Goal: Task Accomplishment & Management: Complete application form

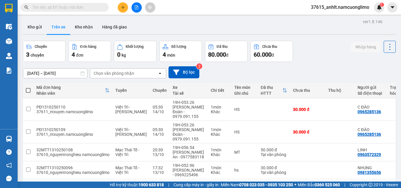
click at [97, 6] on input "text" at bounding box center [66, 7] width 69 height 6
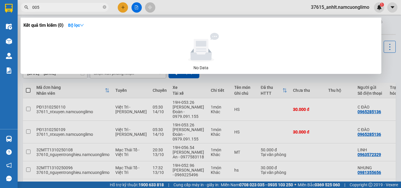
type input "0056"
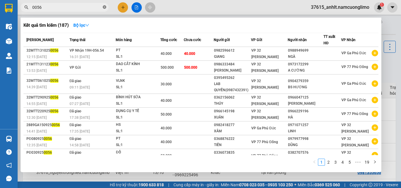
click at [104, 7] on icon "close-circle" at bounding box center [105, 7] width 4 height 4
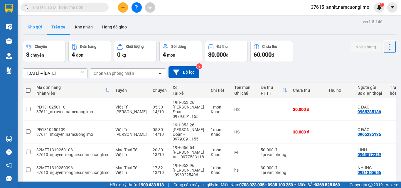
click at [40, 28] on button "Kho gửi" at bounding box center [35, 27] width 24 height 14
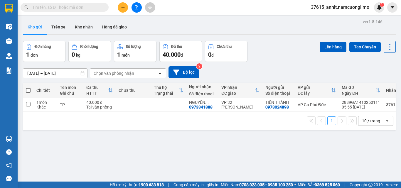
click at [357, 8] on span "37615_anhlt.namcuonglimo" at bounding box center [341, 7] width 68 height 7
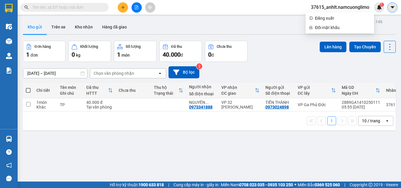
click at [391, 6] on icon "caret-down" at bounding box center [393, 7] width 4 height 2
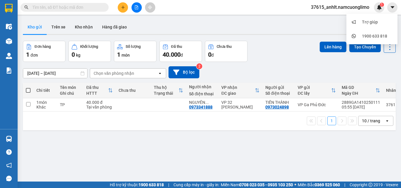
click at [183, 9] on div "Kết quả tìm kiếm ( 187 ) Bộ lọc Mã ĐH Trạng thái Món hàng Tổng cước Chưa cước N…" at bounding box center [200, 7] width 401 height 15
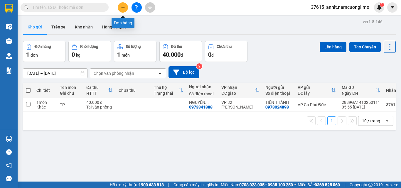
click at [123, 7] on icon "plus" at bounding box center [123, 7] width 0 height 3
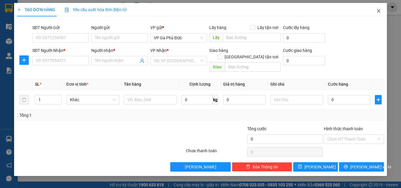
click at [380, 11] on icon "close" at bounding box center [379, 11] width 5 height 5
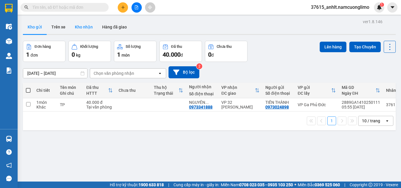
click at [85, 28] on button "Kho nhận" at bounding box center [83, 27] width 27 height 14
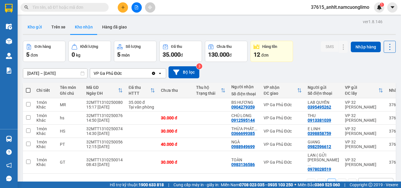
click at [39, 29] on button "Kho gửi" at bounding box center [35, 27] width 24 height 14
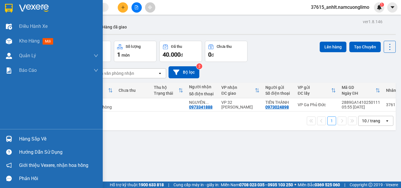
click at [23, 20] on button "Kho gửi" at bounding box center [35, 27] width 24 height 14
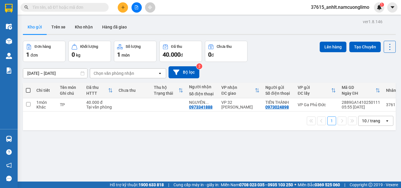
click at [203, 138] on div "ver 1.8.146 Kho gửi Trên xe Kho nhận Hàng đã giao Đơn hàng 1 đơn Khối lượng 0 k…" at bounding box center [210, 112] width 378 height 188
click at [121, 10] on button at bounding box center [123, 7] width 10 height 10
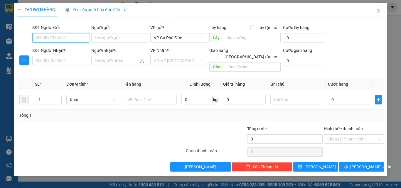
click at [73, 36] on input "SĐT Người Gửi" at bounding box center [60, 37] width 57 height 9
click at [73, 38] on input "SĐT Người Gửi" at bounding box center [60, 37] width 57 height 9
click at [71, 48] on div "0763072575 - [PERSON_NAME]" at bounding box center [65, 49] width 58 height 6
type input "0763072575"
type input "HUYỀN"
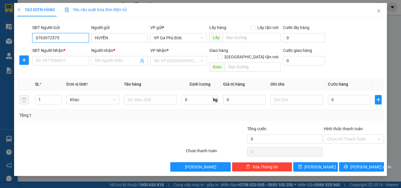
type input "0763072575"
click at [78, 66] on div "SĐT Người Nhận * VD: 0377654321" at bounding box center [60, 57] width 57 height 21
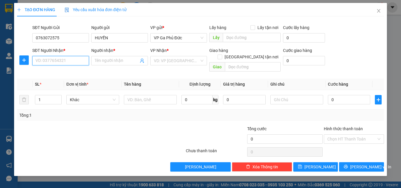
click at [78, 62] on input "SĐT Người Nhận *" at bounding box center [60, 60] width 57 height 9
click at [52, 74] on div "0983224476 - LAN ANH" at bounding box center [61, 72] width 50 height 6
type input "0983224476"
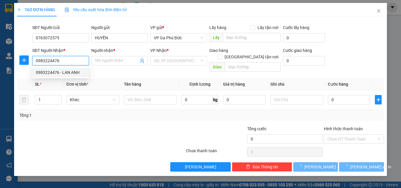
type input "LAN ANH"
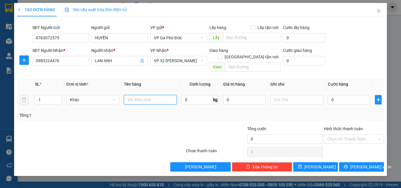
drag, startPoint x: 158, startPoint y: 98, endPoint x: 158, endPoint y: 94, distance: 3.5
click at [158, 95] on input "text" at bounding box center [150, 99] width 53 height 9
type input "HOA"
click at [348, 95] on input "0" at bounding box center [349, 99] width 42 height 9
type input "3"
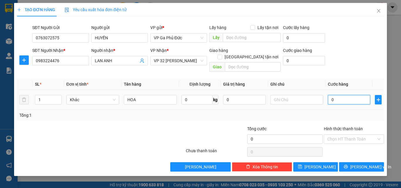
type input "3"
type input "30"
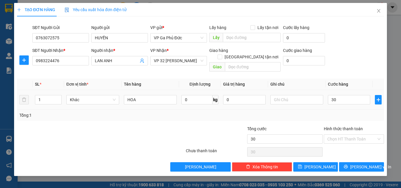
type input "30.000"
drag, startPoint x: 333, startPoint y: 105, endPoint x: 349, endPoint y: 140, distance: 39.1
click at [333, 110] on div "Tổng: 1" at bounding box center [200, 115] width 367 height 11
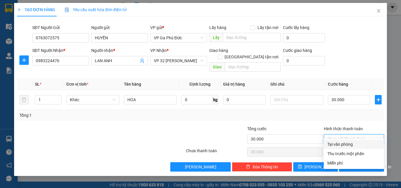
click at [351, 135] on input "Hình thức thanh toán" at bounding box center [352, 139] width 49 height 9
click at [340, 145] on div "Tại văn phòng" at bounding box center [354, 144] width 53 height 6
type input "0"
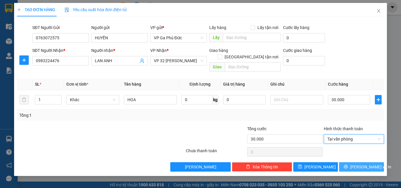
click at [358, 164] on span "[PERSON_NAME] và In" at bounding box center [371, 167] width 41 height 6
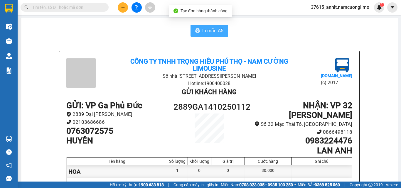
click at [217, 34] on span "In mẫu A5" at bounding box center [213, 30] width 21 height 7
